Goal: Information Seeking & Learning: Learn about a topic

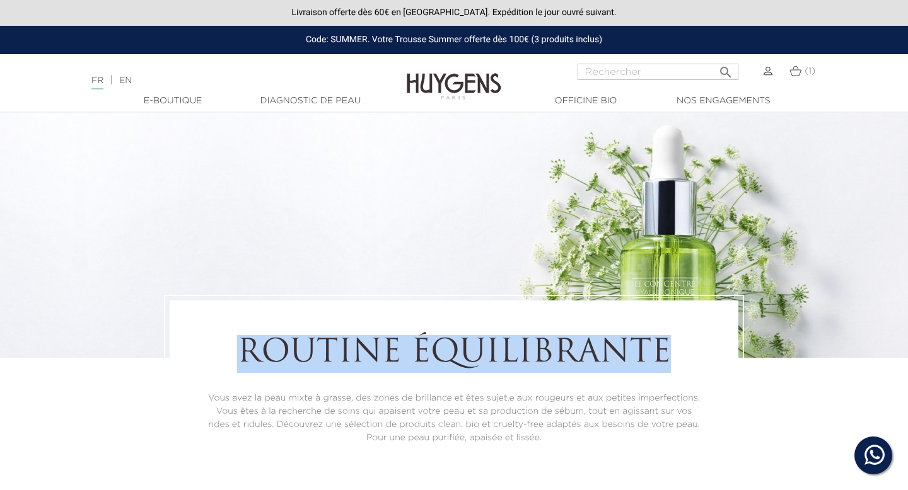
drag, startPoint x: 245, startPoint y: 347, endPoint x: 695, endPoint y: 343, distance: 450.0
click at [696, 344] on h1 "Routine équilibrante" at bounding box center [453, 354] width 499 height 38
copy h1 "Routine équilibrante"
click at [325, 95] on link "Diagnostic de peau" at bounding box center [310, 101] width 126 height 13
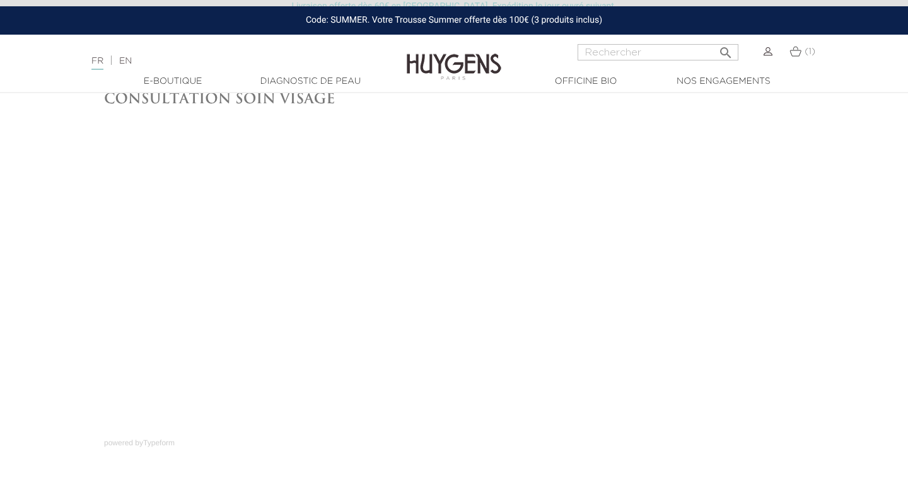
scroll to position [78, 0]
click at [313, 94] on h1 "Consultation soin Visage" at bounding box center [454, 94] width 700 height 16
click at [313, 85] on link "Diagnostic de peau" at bounding box center [310, 81] width 126 height 13
